Goal: Task Accomplishment & Management: Use online tool/utility

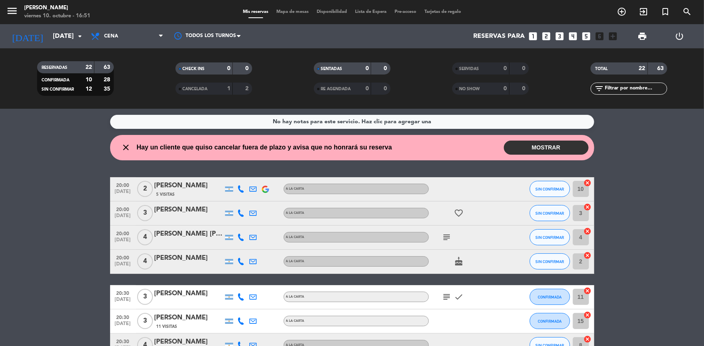
click at [449, 238] on icon "subject" at bounding box center [447, 238] width 10 height 10
click at [445, 297] on icon "subject" at bounding box center [447, 297] width 10 height 10
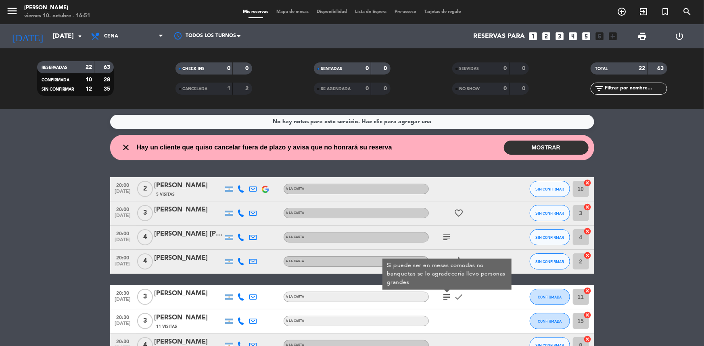
click at [480, 298] on div "subject Si puede ser en mesas comodas no banquetas se lo agradecería llevo pers…" at bounding box center [465, 298] width 73 height 24
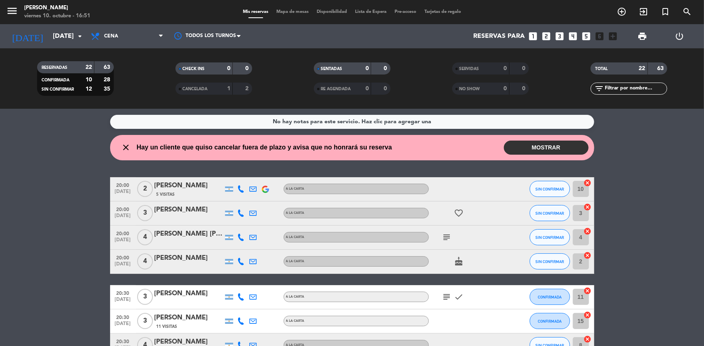
click at [446, 296] on icon "subject" at bounding box center [447, 297] width 10 height 10
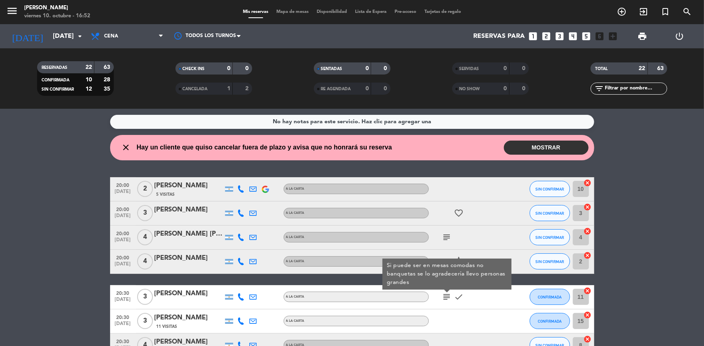
scroll to position [36, 0]
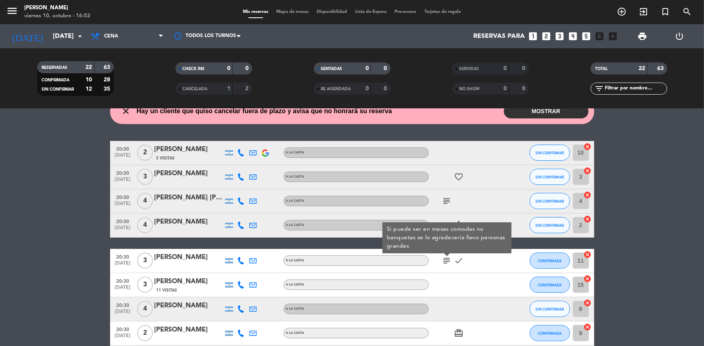
click at [450, 205] on icon "subject" at bounding box center [447, 201] width 10 height 10
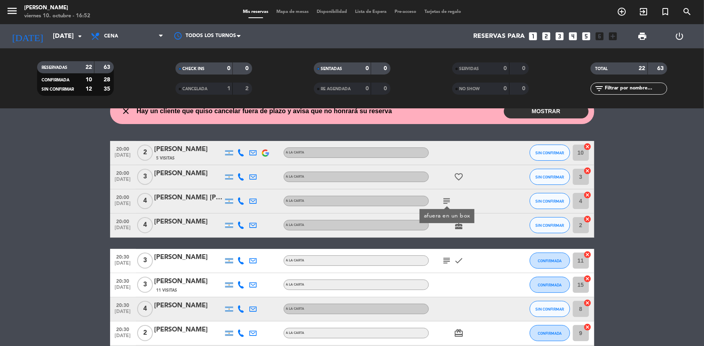
click at [444, 258] on icon "subject" at bounding box center [447, 261] width 10 height 10
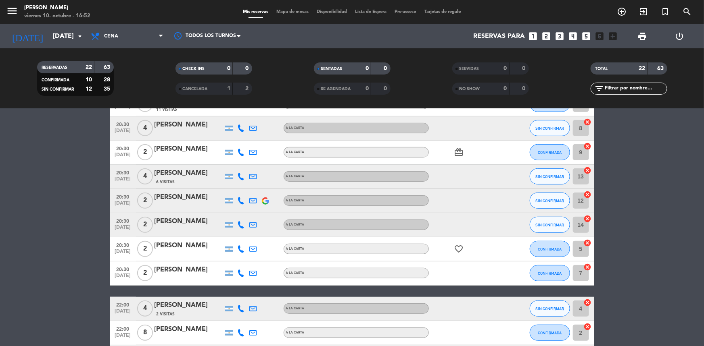
scroll to position [71, 0]
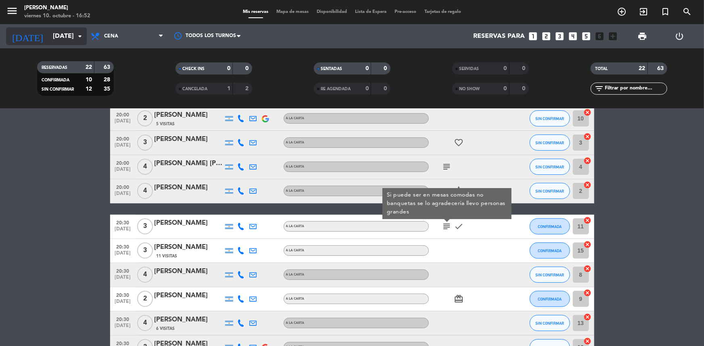
click at [72, 42] on input "[DATE]" at bounding box center [91, 37] width 85 height 16
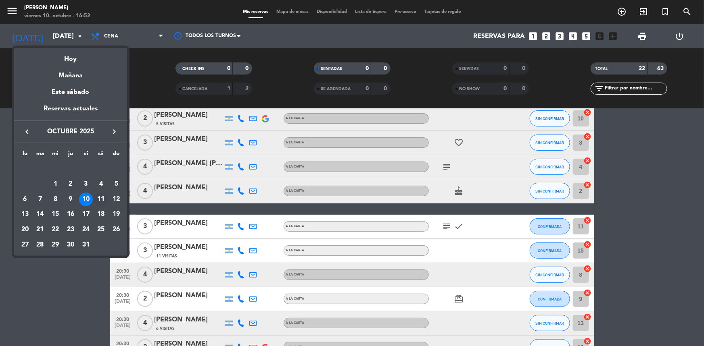
click at [96, 200] on div "11" at bounding box center [101, 200] width 14 height 14
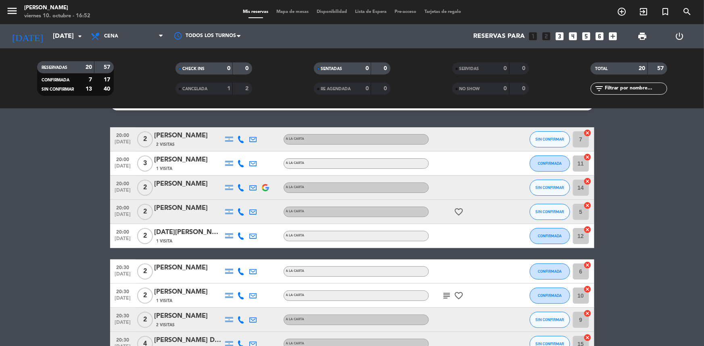
scroll to position [0, 0]
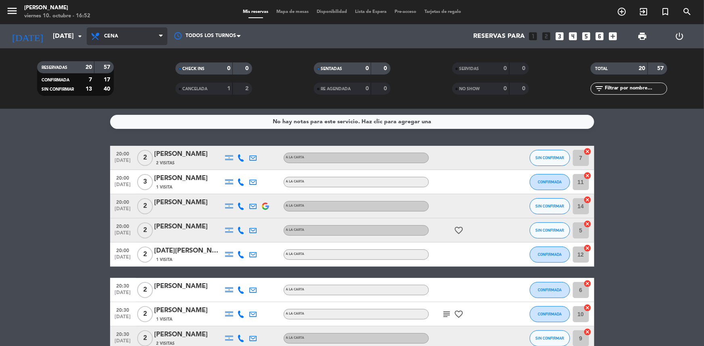
click at [140, 40] on span "Cena" at bounding box center [127, 36] width 81 height 18
click at [133, 91] on div "menu [PERSON_NAME] [DATE] 10. octubre - 16:52 Mis reservas Mapa de mesas Dispon…" at bounding box center [352, 54] width 704 height 109
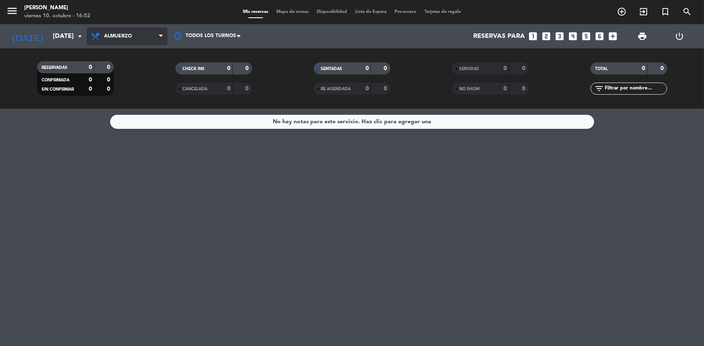
click at [129, 38] on span "Almuerzo" at bounding box center [118, 36] width 28 height 6
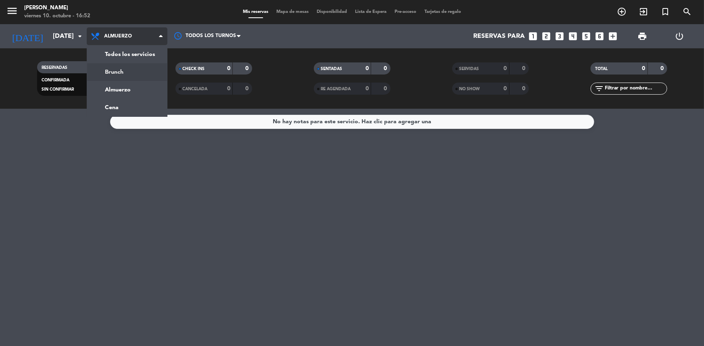
click at [121, 75] on div "menu [PERSON_NAME] [DATE] 10. octubre - 16:52 Mis reservas Mapa de mesas Dispon…" at bounding box center [352, 54] width 704 height 109
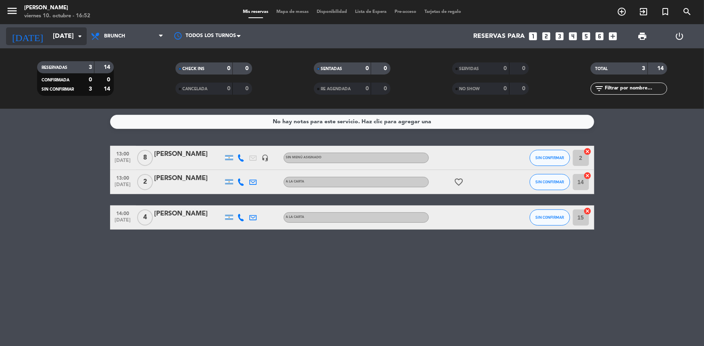
click at [67, 41] on input "[DATE]" at bounding box center [91, 37] width 85 height 16
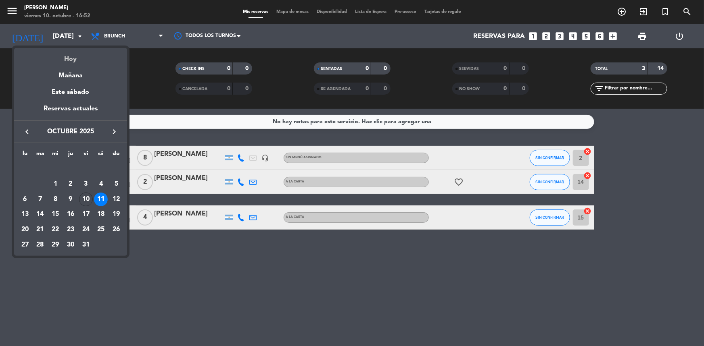
click at [65, 54] on div "Hoy" at bounding box center [70, 56] width 113 height 17
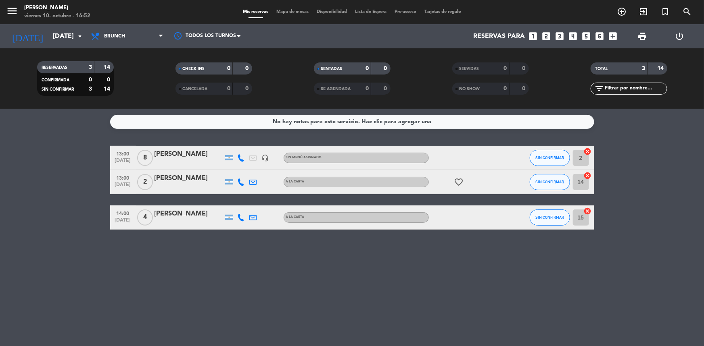
type input "[DATE]"
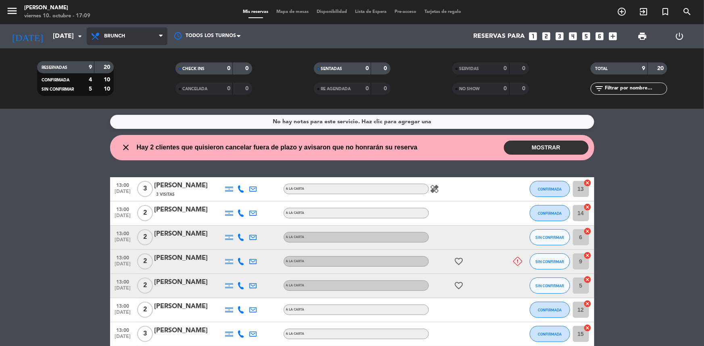
click at [115, 36] on span "Brunch" at bounding box center [114, 36] width 21 height 6
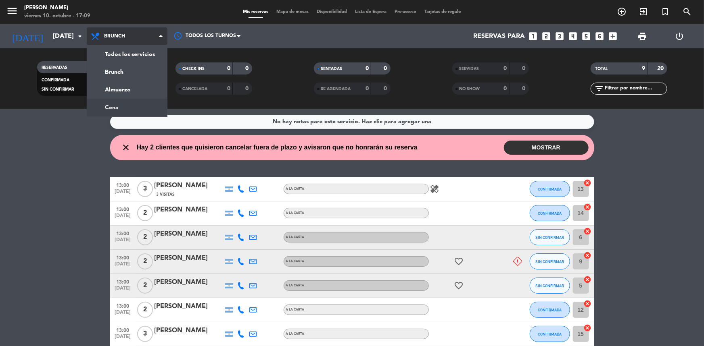
click at [136, 104] on div "menu [PERSON_NAME] [DATE] 10. octubre - 17:09 Mis reservas Mapa de mesas Dispon…" at bounding box center [352, 54] width 704 height 109
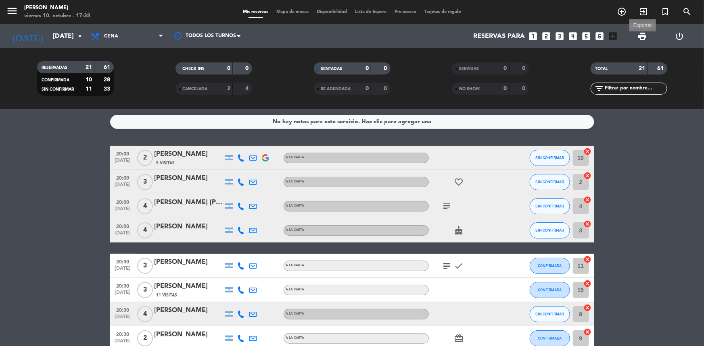
click at [644, 33] on span "print" at bounding box center [642, 36] width 10 height 10
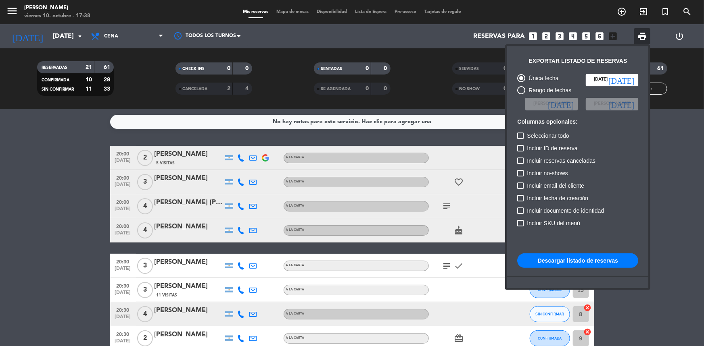
click at [581, 262] on button "Descargar listado de reservas" at bounding box center [577, 261] width 121 height 15
click at [568, 262] on button "Descargar listado de reservas" at bounding box center [577, 261] width 121 height 15
click at [564, 265] on button "Descargar listado de reservas" at bounding box center [577, 261] width 121 height 15
click at [79, 36] on div at bounding box center [352, 173] width 704 height 346
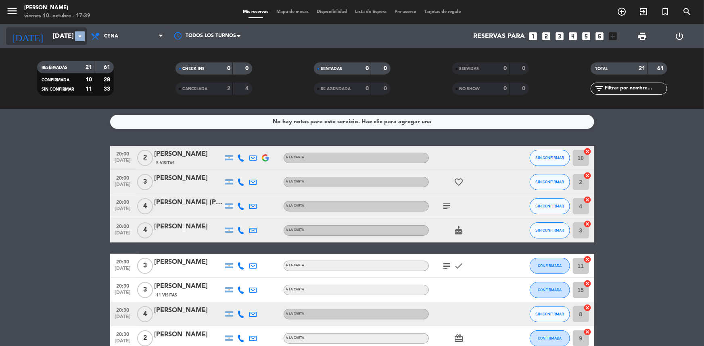
click at [79, 37] on icon "arrow_drop_down" at bounding box center [80, 36] width 10 height 10
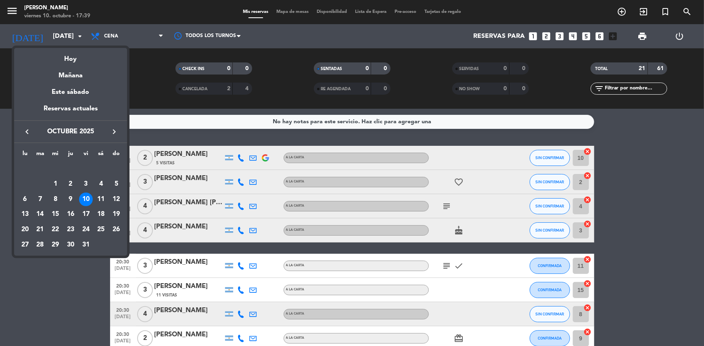
click at [86, 198] on div "10" at bounding box center [86, 200] width 14 height 14
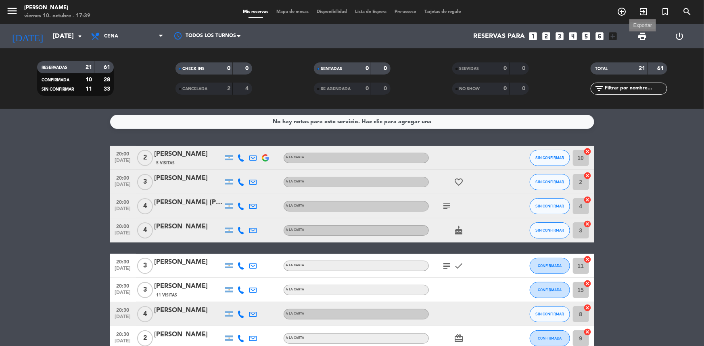
click at [640, 35] on span "print" at bounding box center [642, 36] width 10 height 10
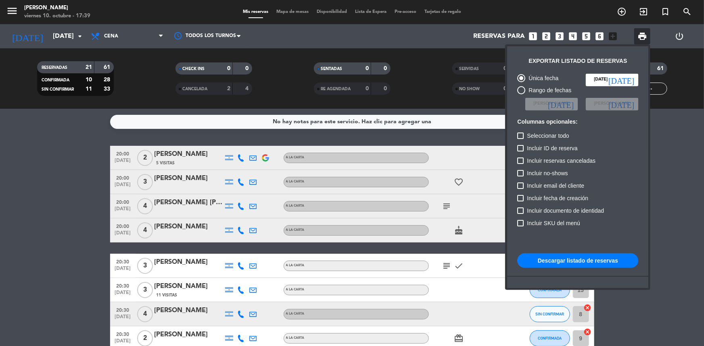
click at [572, 263] on button "Descargar listado de reservas" at bounding box center [577, 261] width 121 height 15
click at [688, 238] on div at bounding box center [352, 173] width 704 height 346
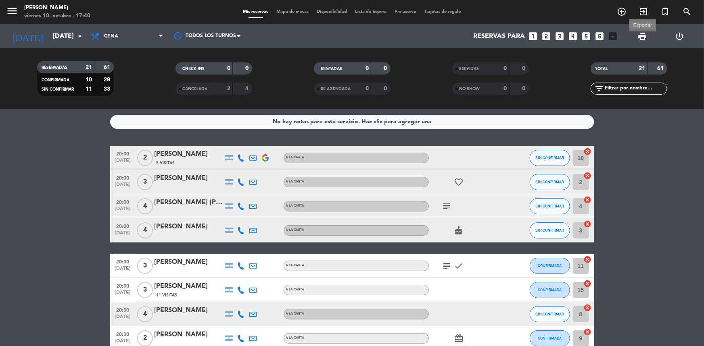
click at [640, 36] on span "print" at bounding box center [642, 36] width 10 height 10
